Goal: Check status: Check status

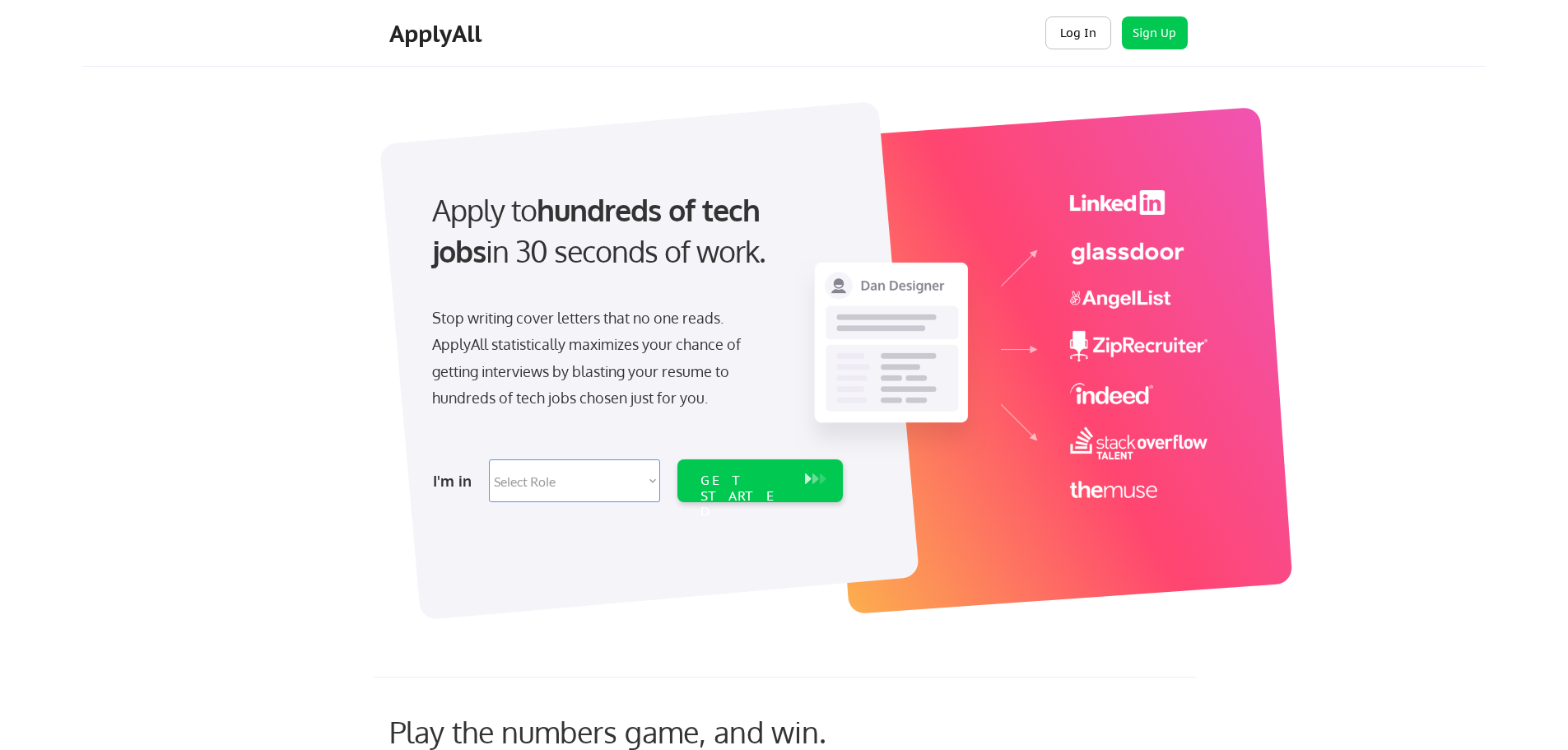
click at [1092, 40] on button "Log In" at bounding box center [1078, 33] width 66 height 33
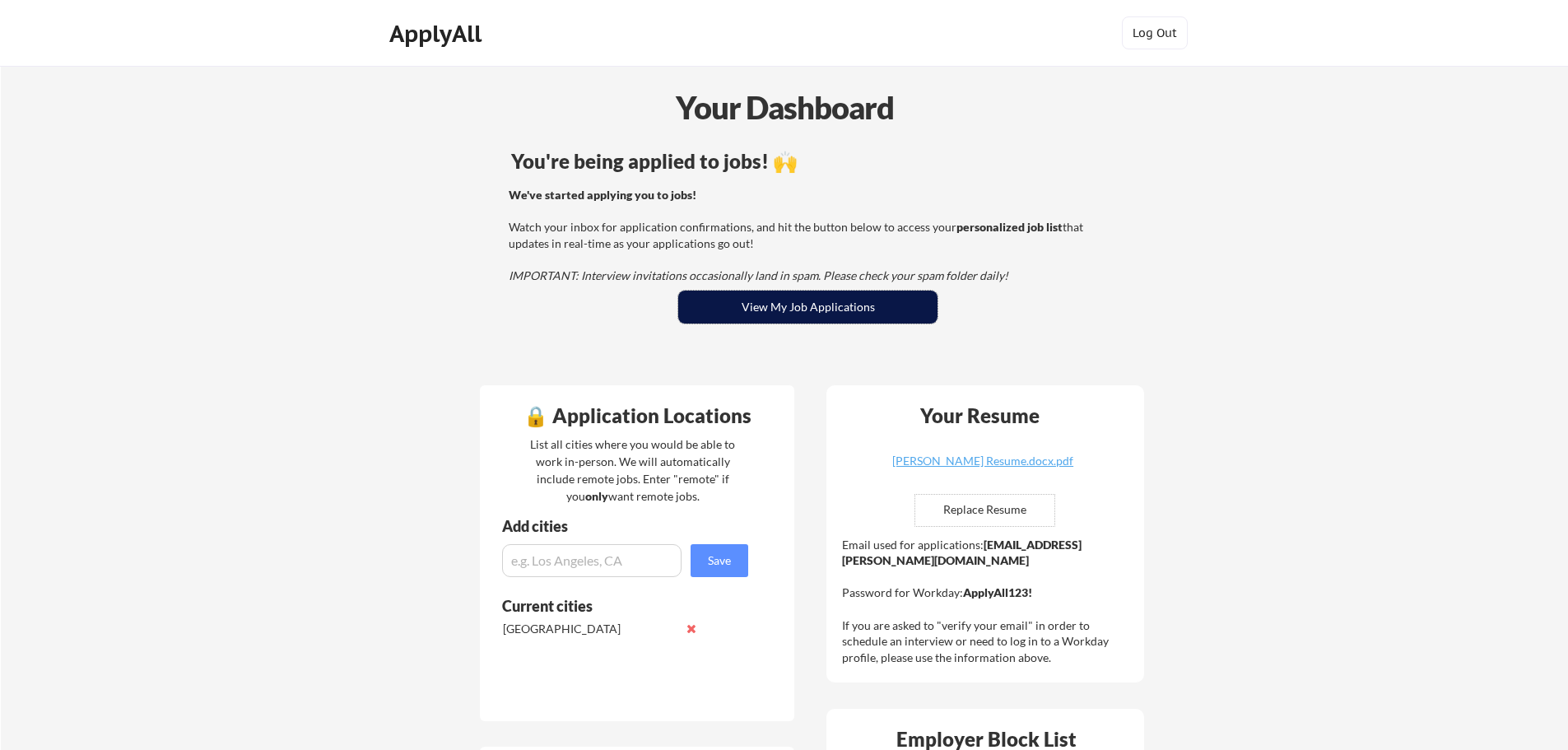
click at [727, 306] on button "View My Job Applications" at bounding box center [808, 307] width 259 height 33
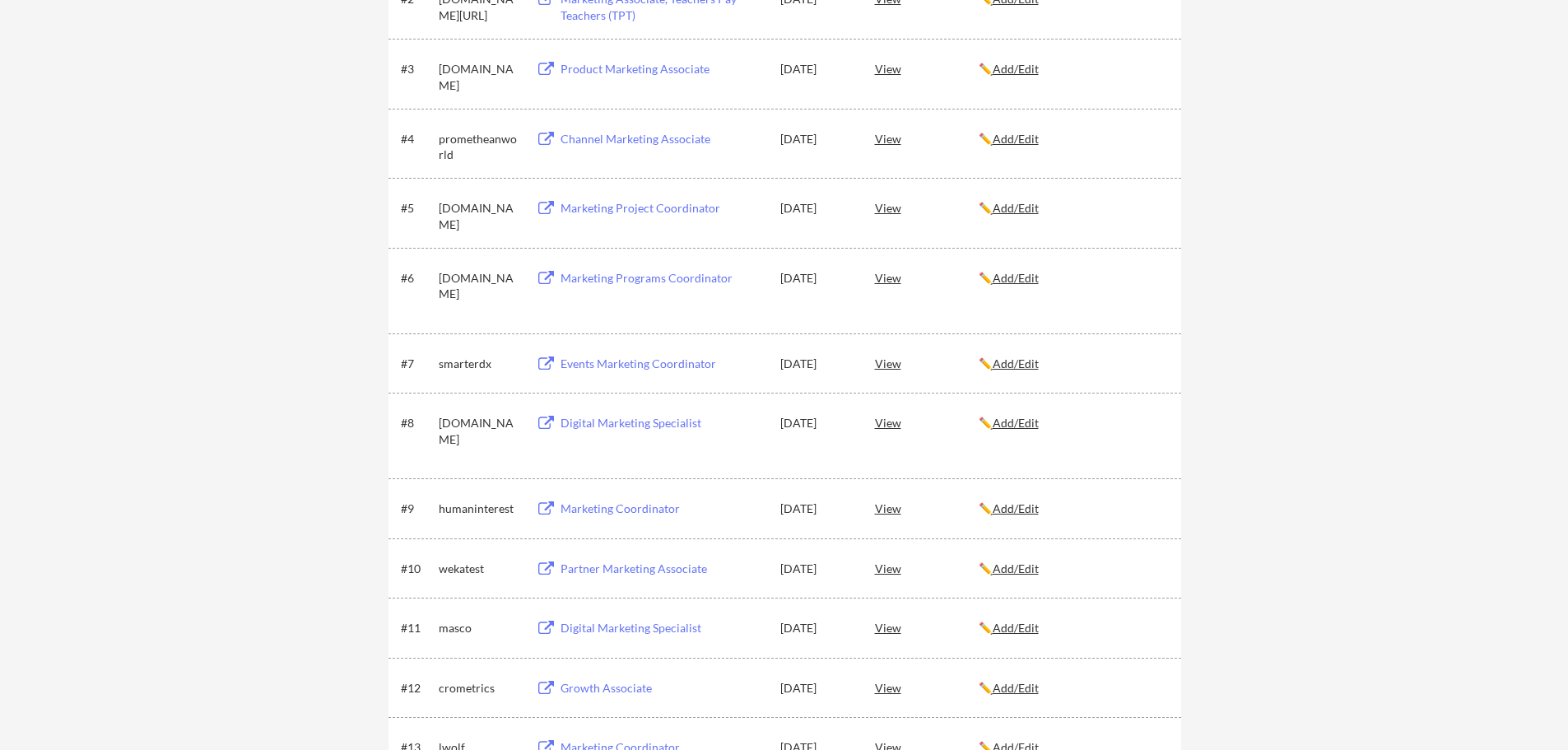
scroll to position [494, 0]
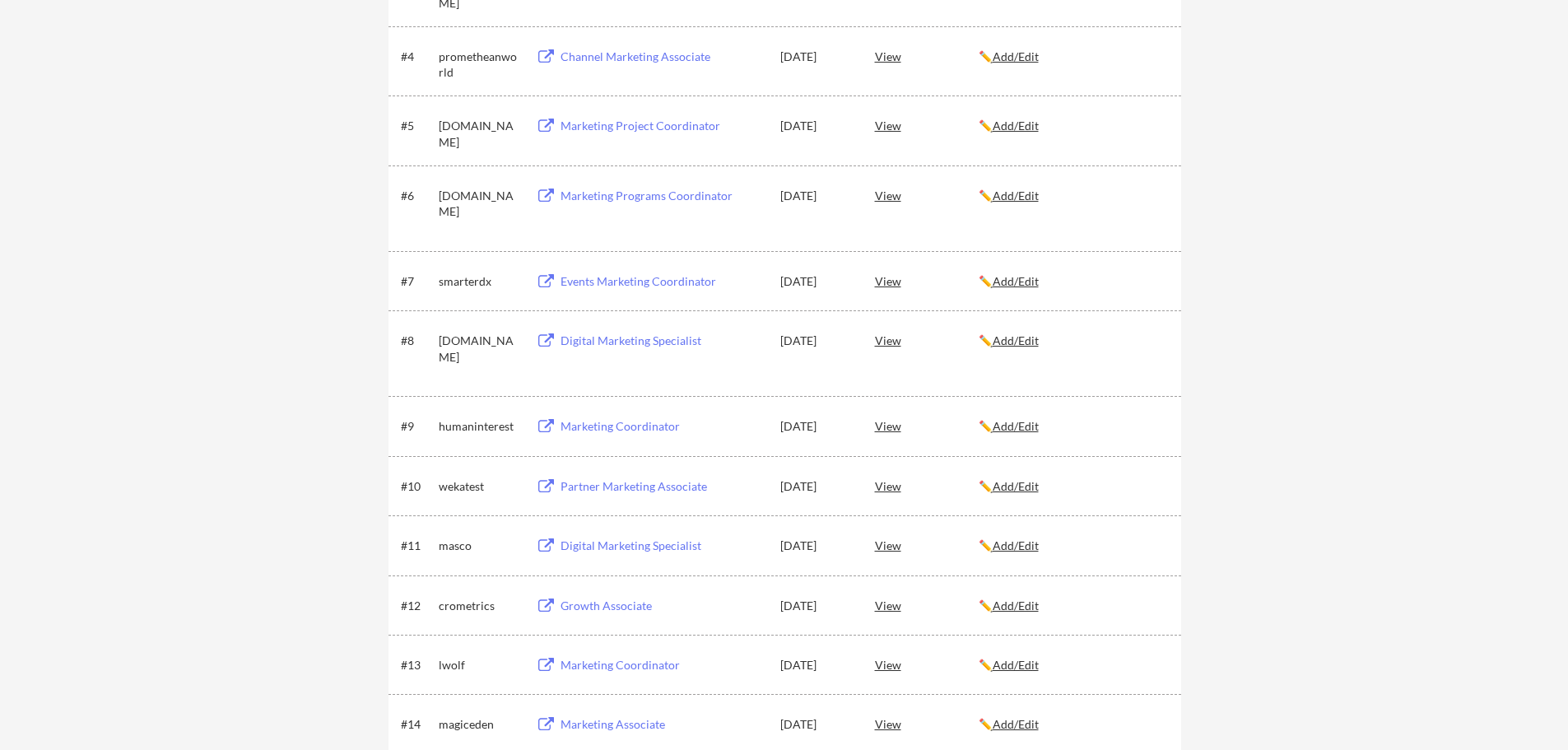
click at [447, 608] on div "crometrics" at bounding box center [480, 606] width 83 height 17
click at [898, 610] on div "View" at bounding box center [927, 605] width 104 height 30
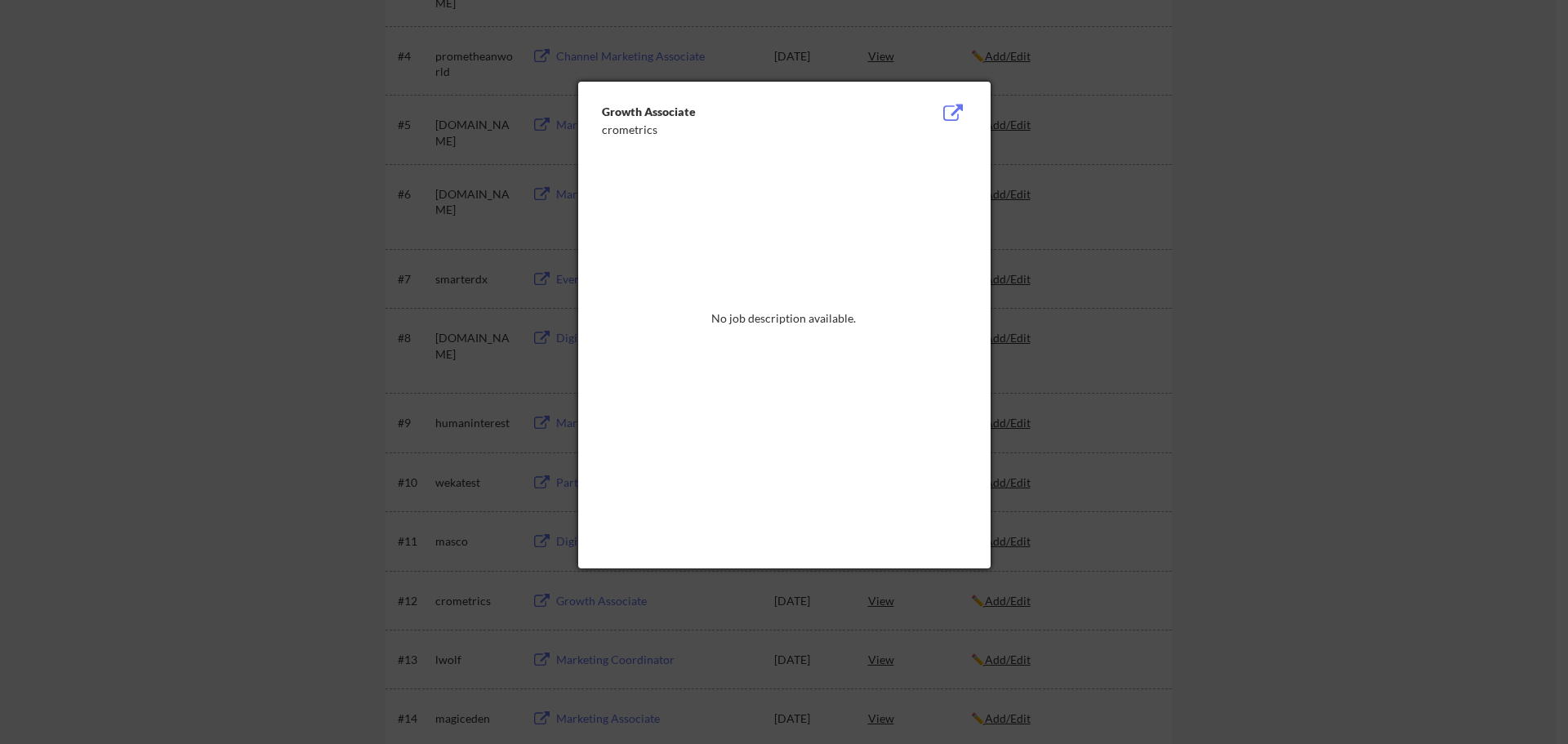
drag, startPoint x: 770, startPoint y: 634, endPoint x: 759, endPoint y: 630, distance: 11.7
click at [768, 634] on div at bounding box center [784, 372] width 1568 height 744
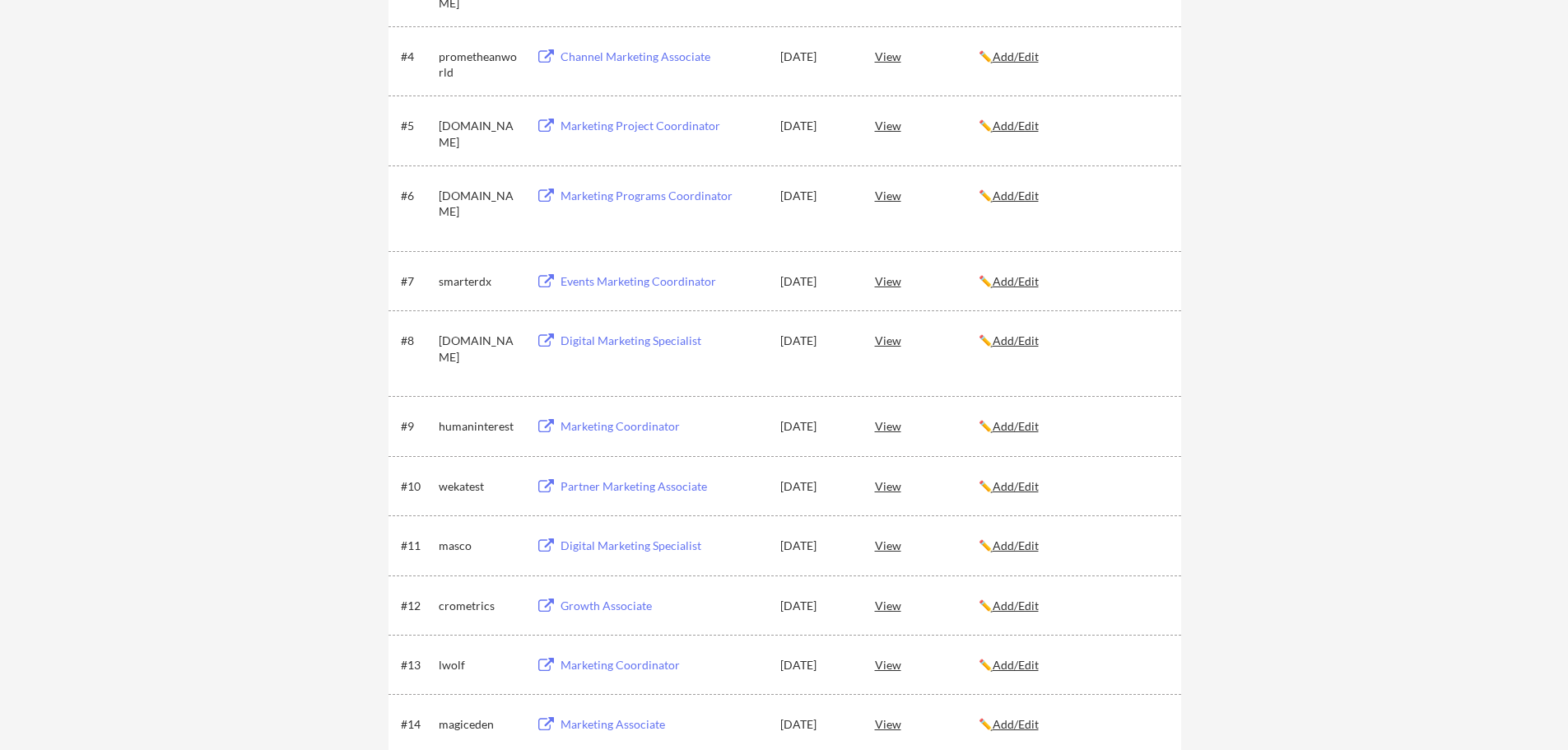
click at [585, 601] on div "Growth Associate" at bounding box center [662, 606] width 204 height 17
drag, startPoint x: 441, startPoint y: 603, endPoint x: 457, endPoint y: 612, distance: 18.4
click at [455, 612] on div "crometrics" at bounding box center [480, 606] width 83 height 17
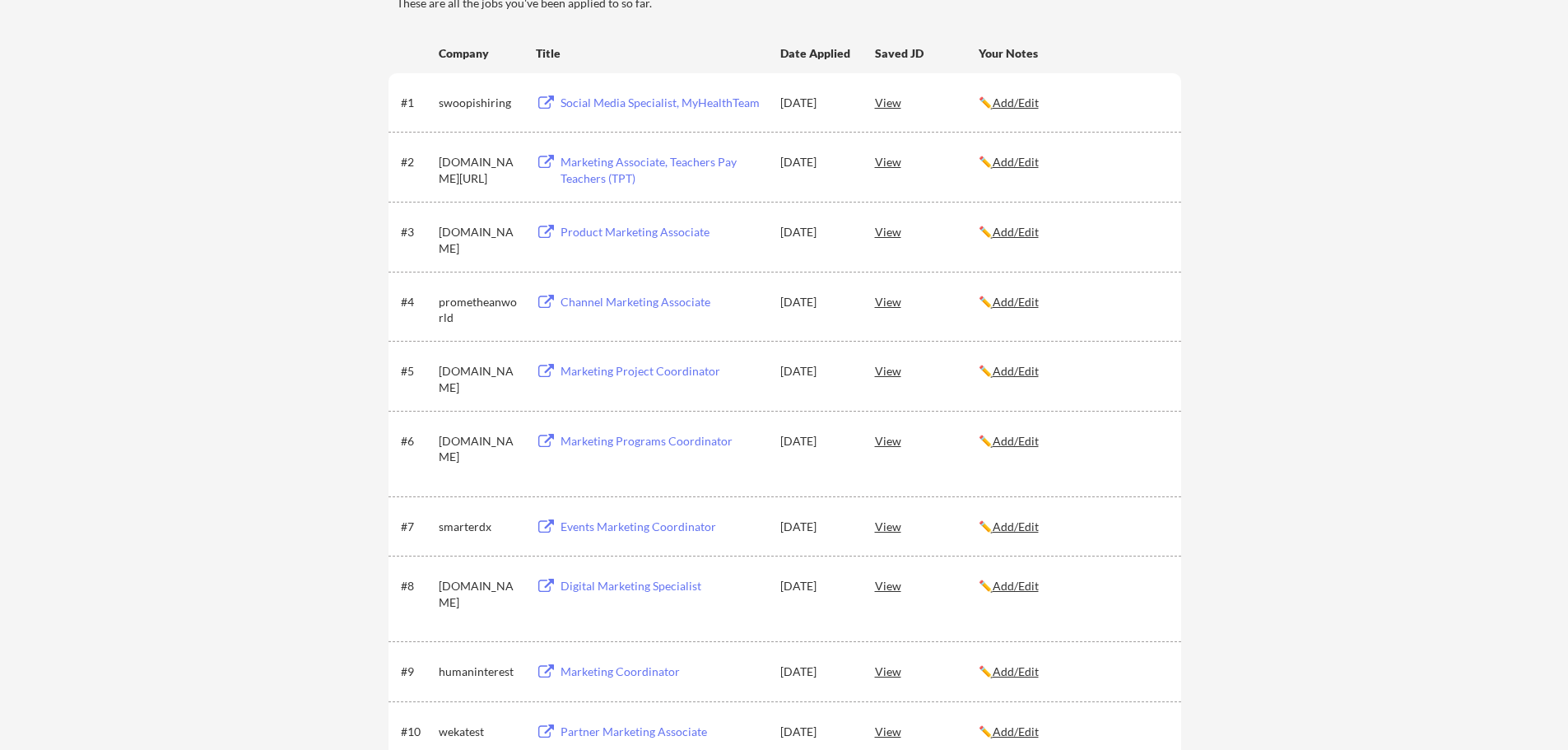
scroll to position [0, 0]
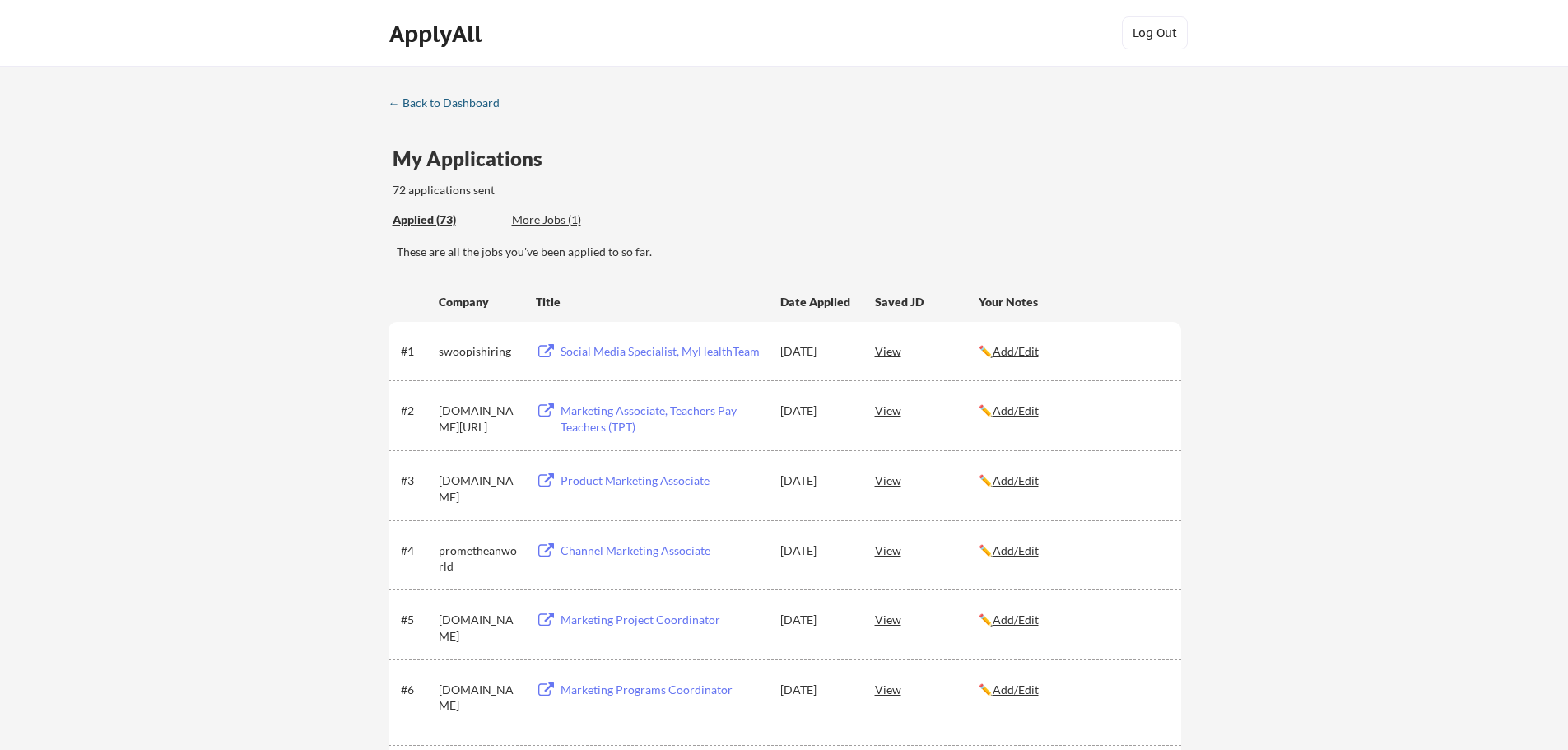
click at [395, 102] on div "← Back to Dashboard" at bounding box center [451, 103] width 124 height 12
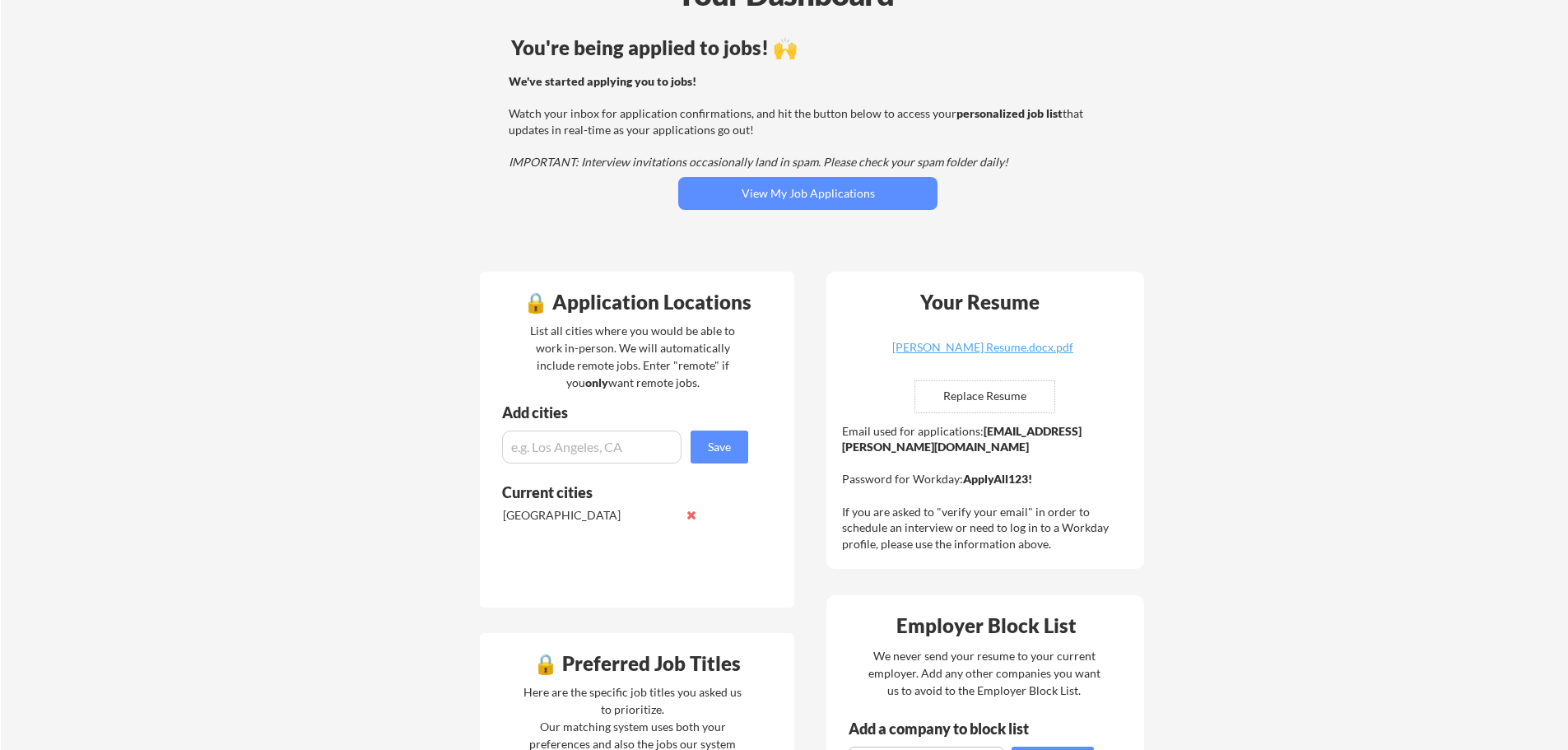
scroll to position [101, 0]
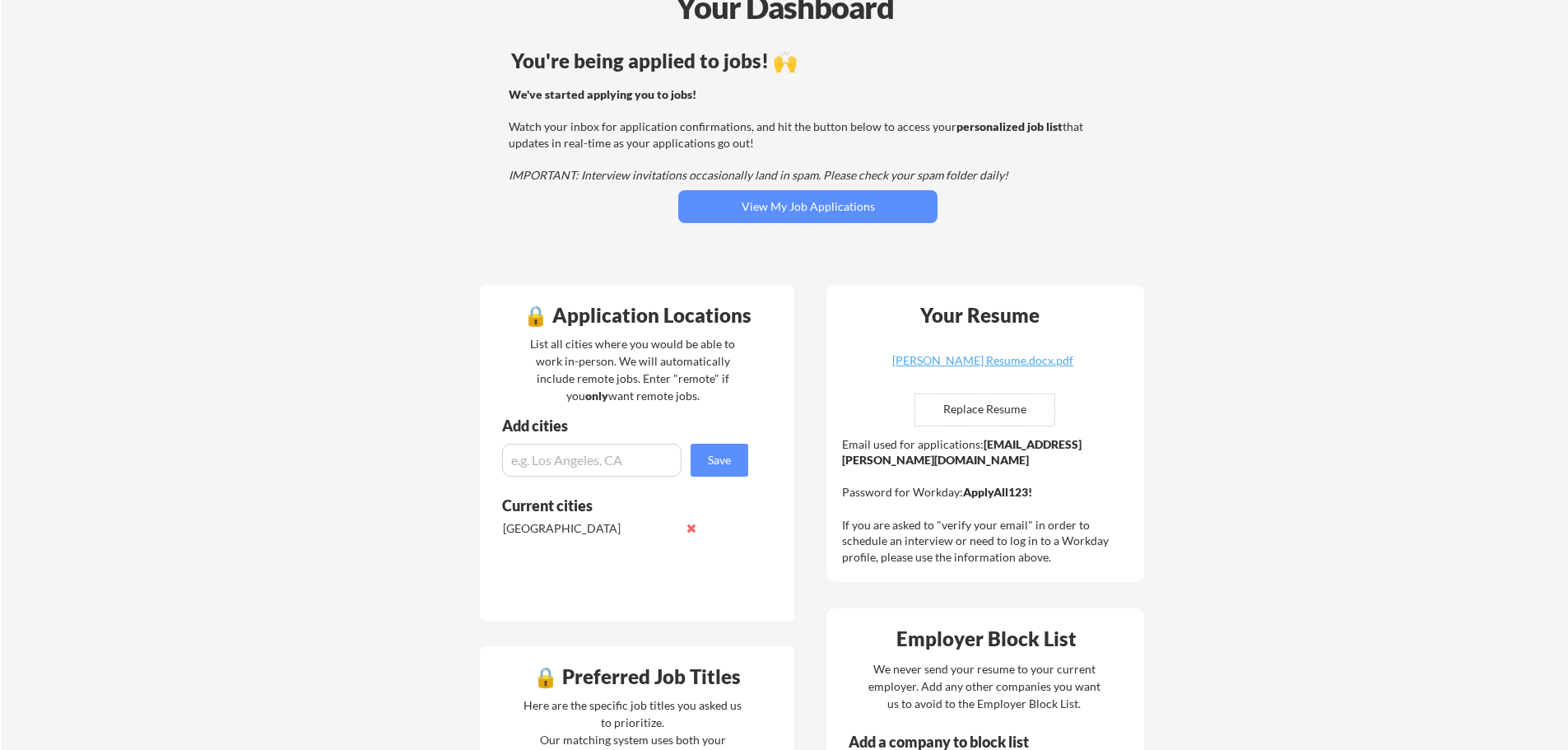
click at [921, 492] on div "Email used for applications: nicholai.dehaan@mailflux.com Password for Workday:…" at bounding box center [988, 501] width 291 height 130
click at [910, 525] on div "Email used for applications: nicholai.dehaan@mailflux.com Password for Workday:…" at bounding box center [988, 501] width 291 height 130
click at [921, 512] on div "Email used for applications: nicholai.dehaan@mailflux.com Password for Workday:…" at bounding box center [988, 501] width 291 height 130
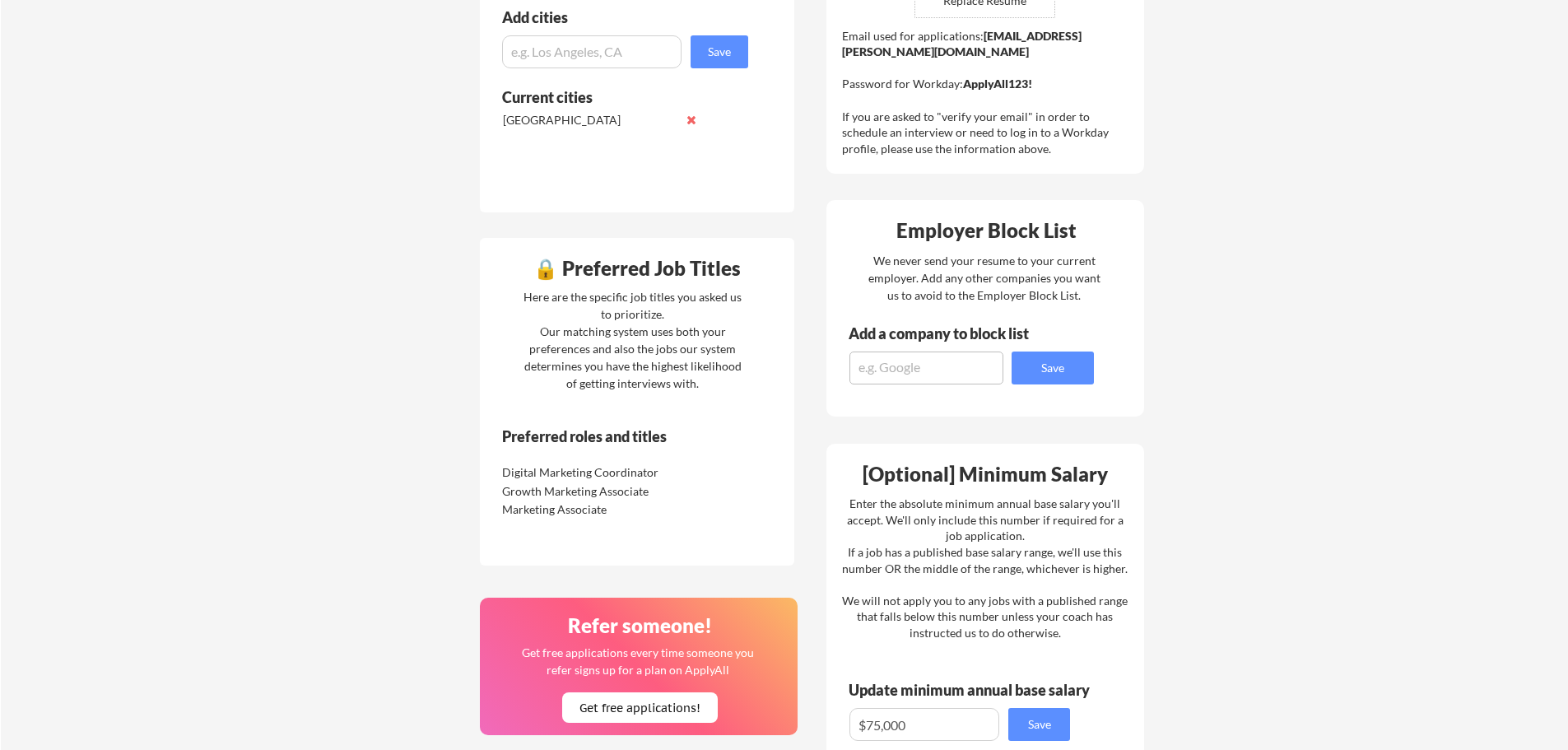
scroll to position [512, 0]
